Goal: Task Accomplishment & Management: Manage account settings

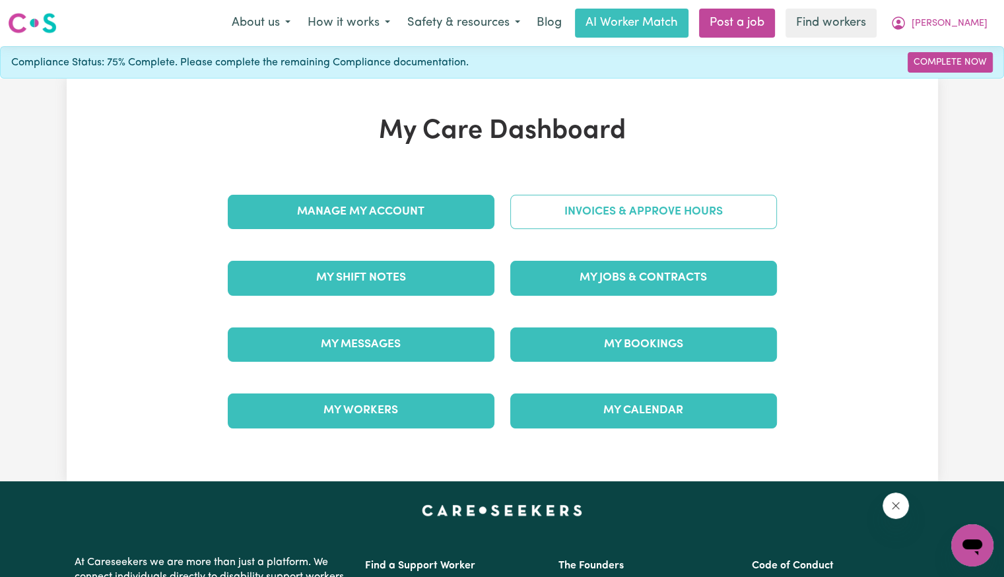
click at [534, 218] on link "Invoices & Approve Hours" at bounding box center [643, 212] width 267 height 34
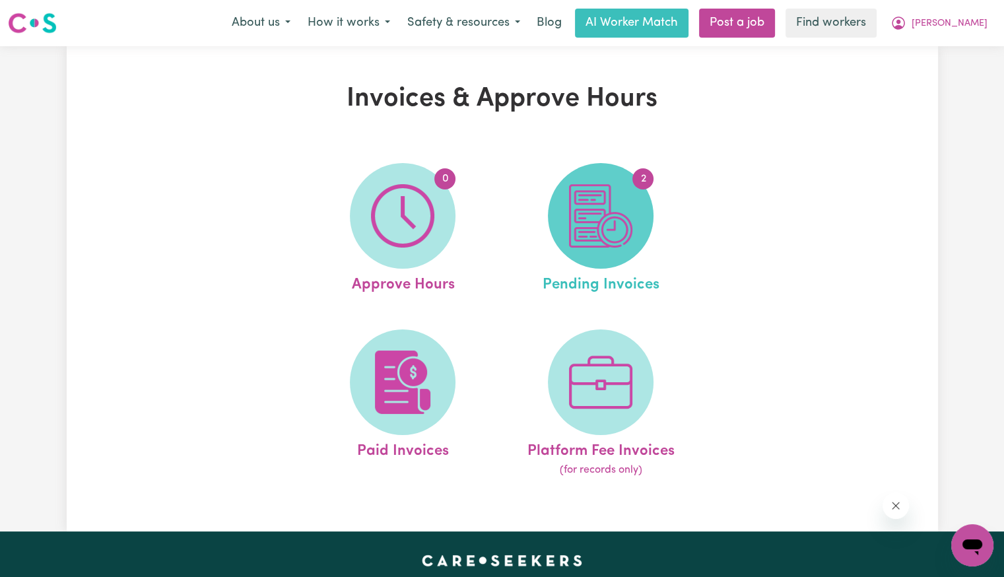
click at [596, 219] on img at bounding box center [600, 215] width 63 height 63
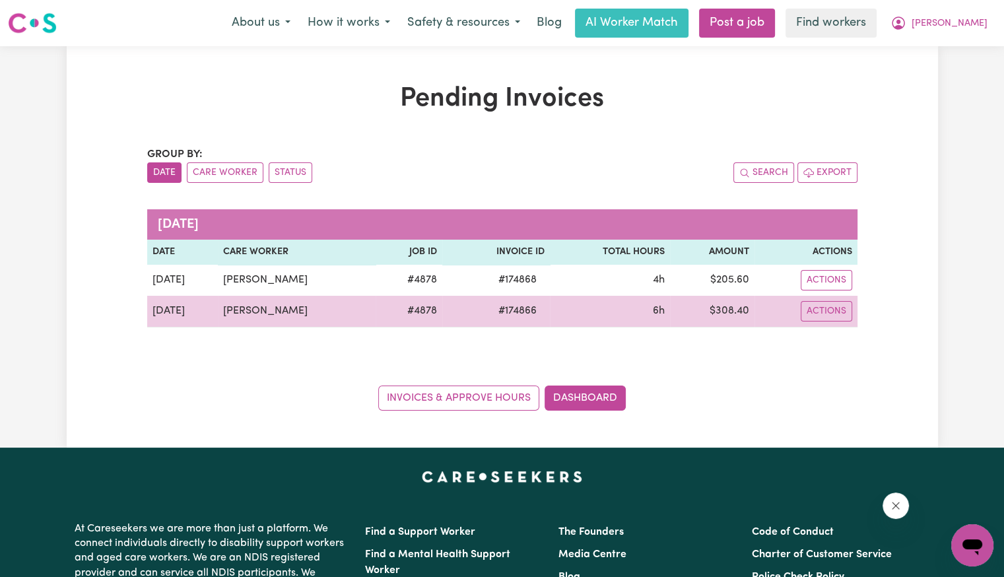
click at [526, 307] on span "# 174866" at bounding box center [518, 311] width 54 height 16
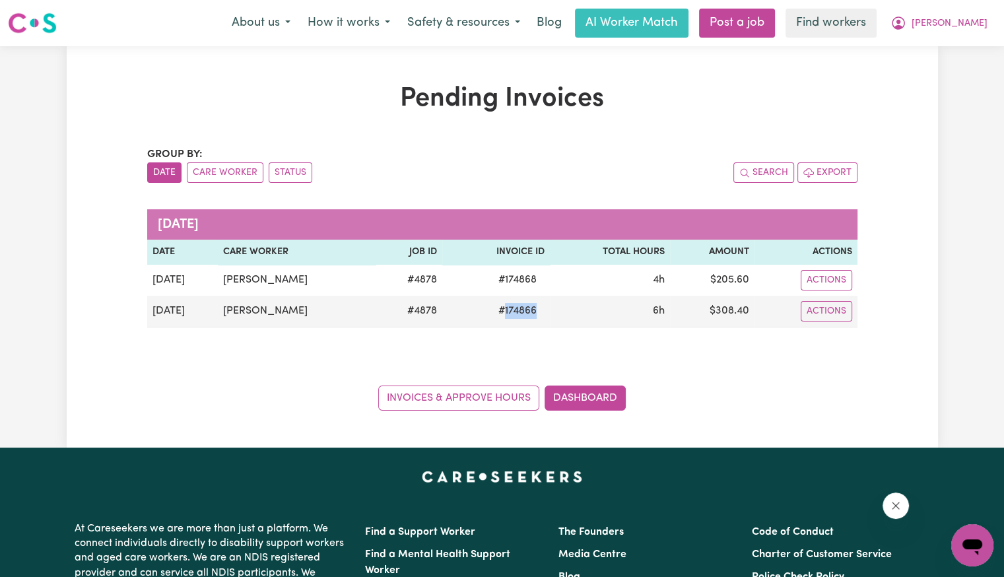
copy span "174866"
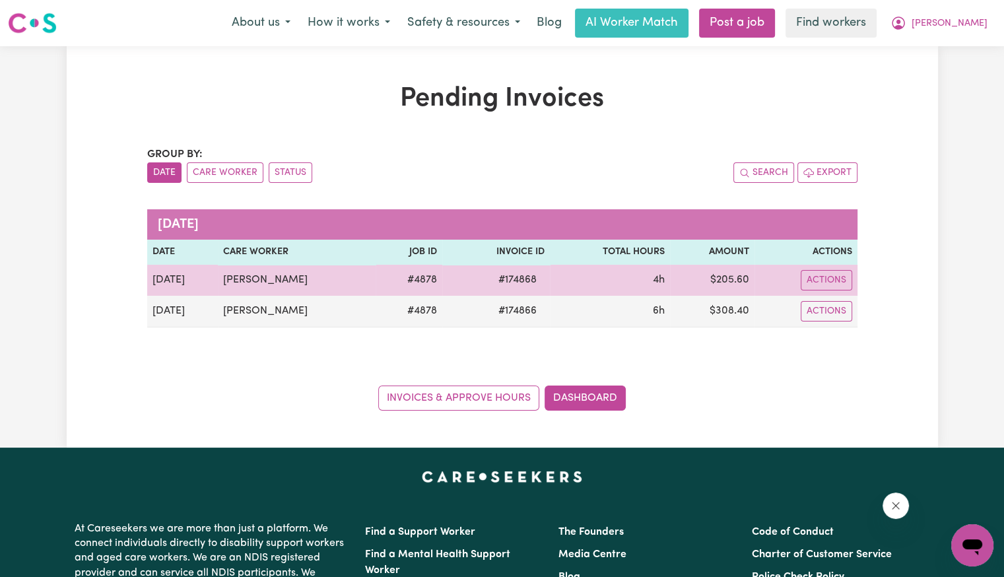
click at [530, 281] on span "# 174868" at bounding box center [518, 280] width 54 height 16
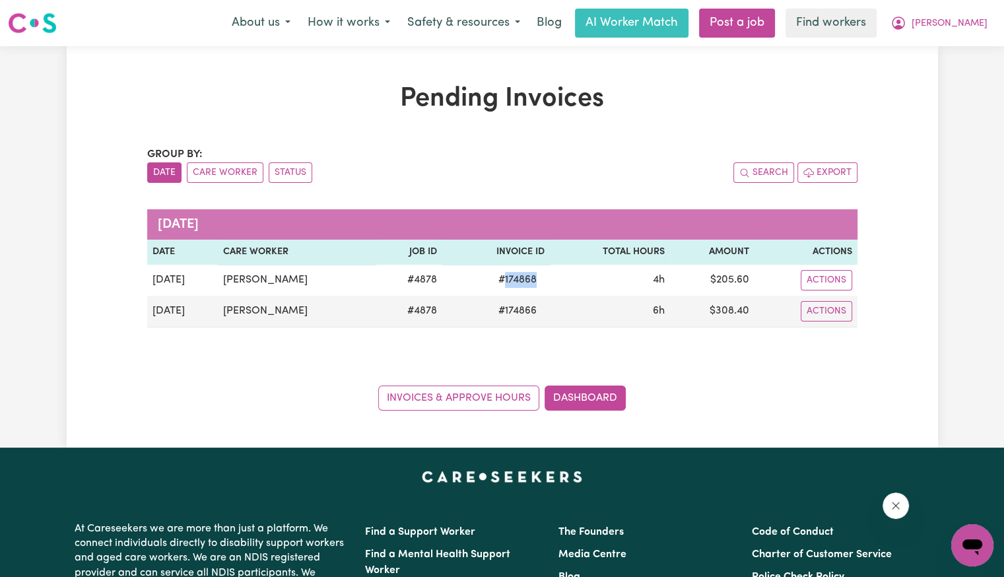
copy span "174868"
click at [979, 34] on button "[PERSON_NAME]" at bounding box center [939, 23] width 114 height 28
click at [955, 64] on link "Logout" at bounding box center [944, 75] width 104 height 25
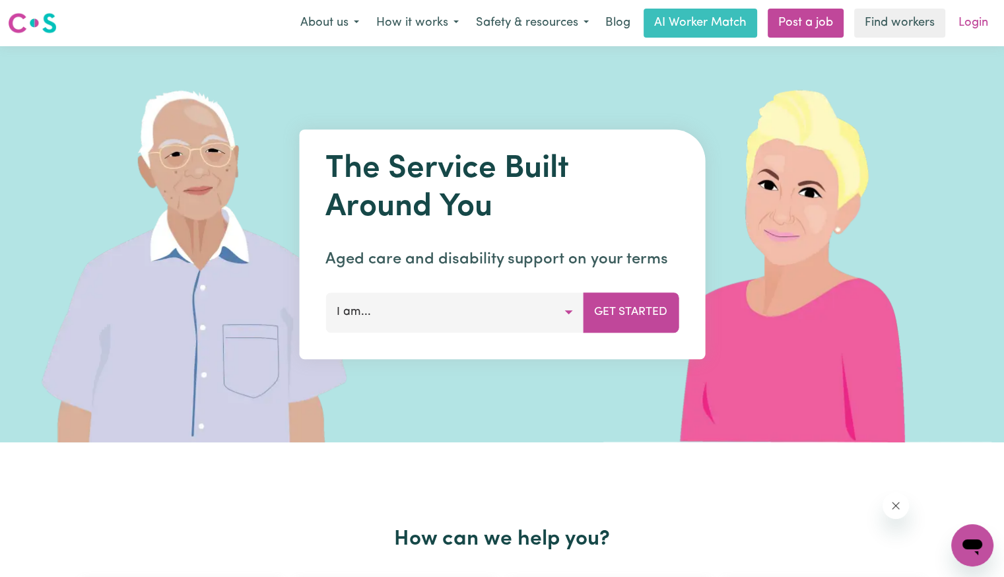
click at [977, 32] on link "Login" at bounding box center [974, 23] width 46 height 29
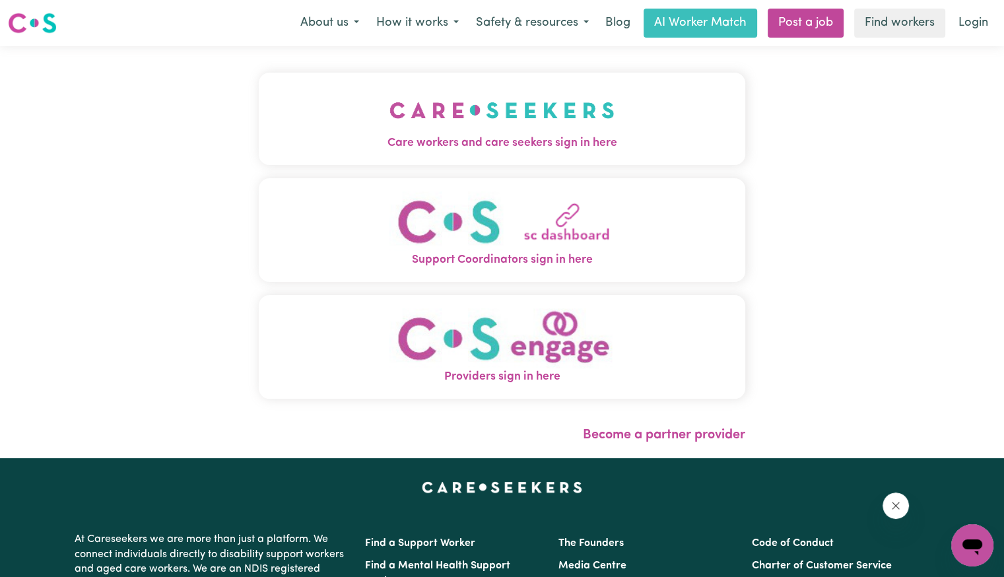
click at [390, 116] on img "Care workers and care seekers sign in here" at bounding box center [502, 110] width 225 height 49
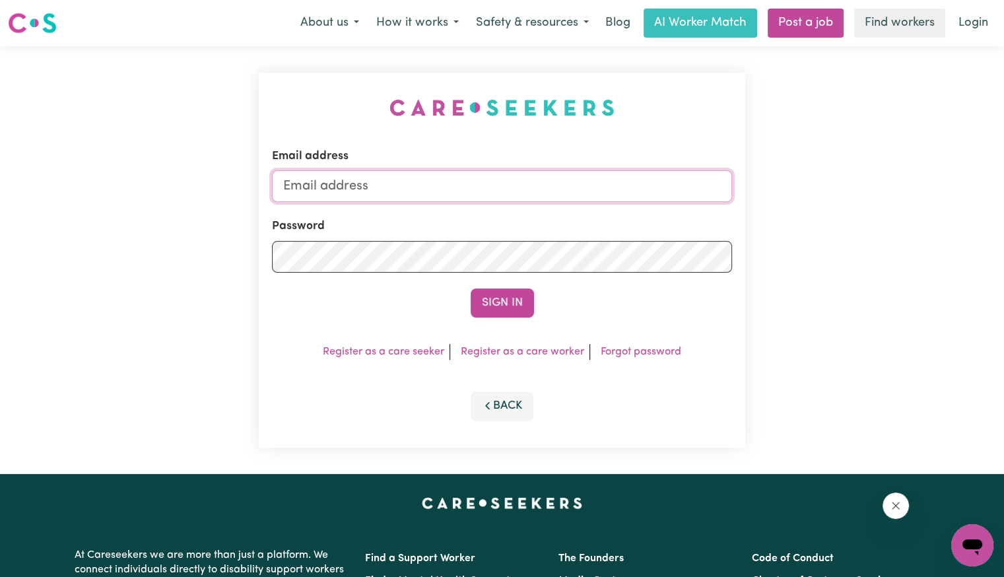
click at [435, 188] on input "Email address" at bounding box center [502, 186] width 460 height 32
type input "[EMAIL_ADDRESS][PERSON_NAME][PERSON_NAME][DOMAIN_NAME]"
click at [471, 289] on button "Sign In" at bounding box center [502, 303] width 63 height 29
